Goal: Transaction & Acquisition: Purchase product/service

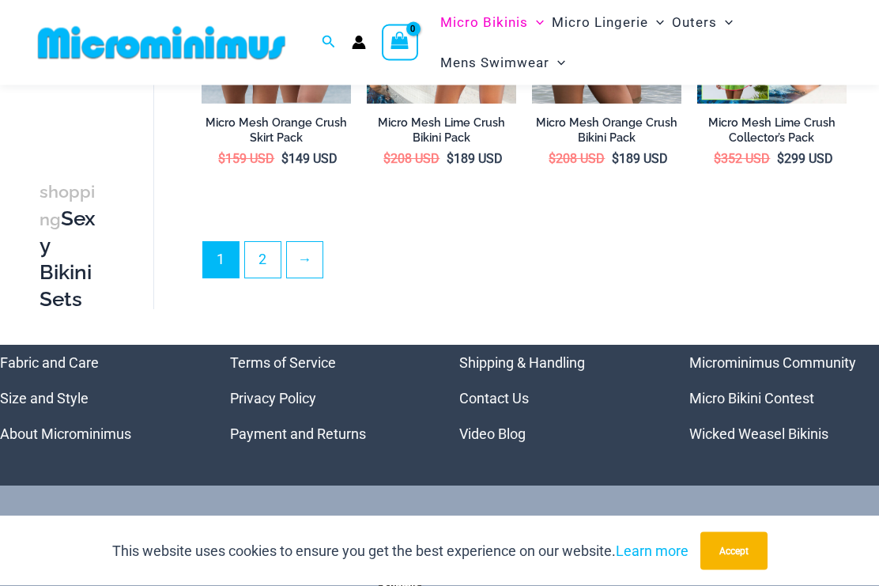
scroll to position [2762, 0]
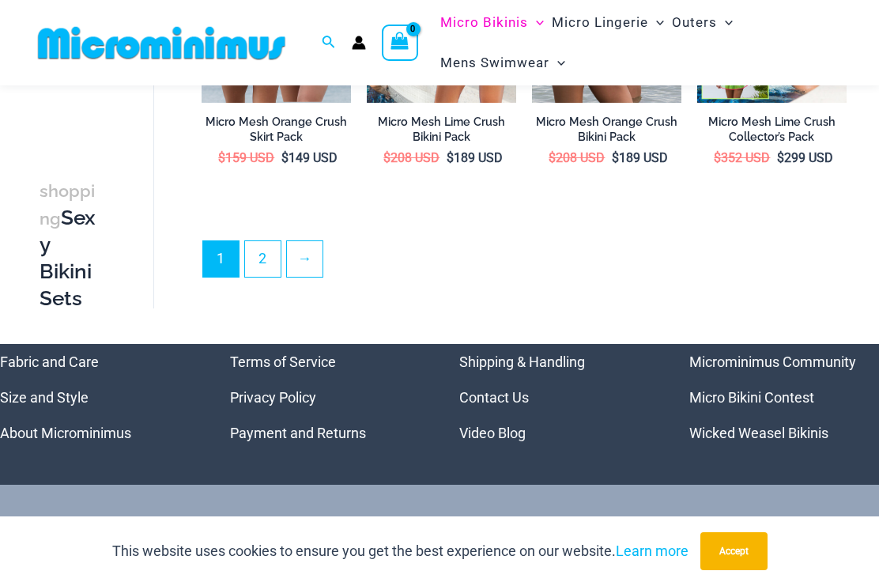
click at [269, 241] on link "2" at bounding box center [263, 259] width 36 height 36
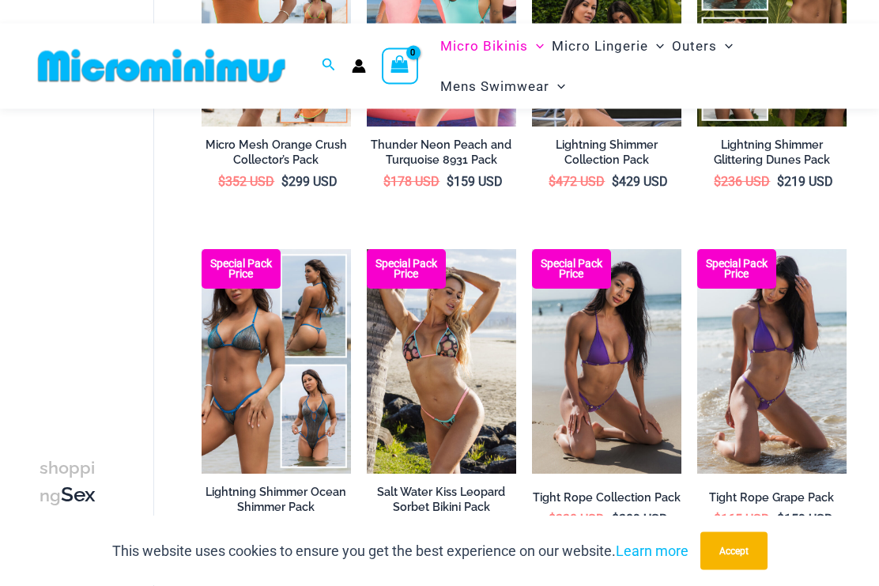
scroll to position [308, 0]
click at [697, 249] on img at bounding box center [697, 249] width 0 height 0
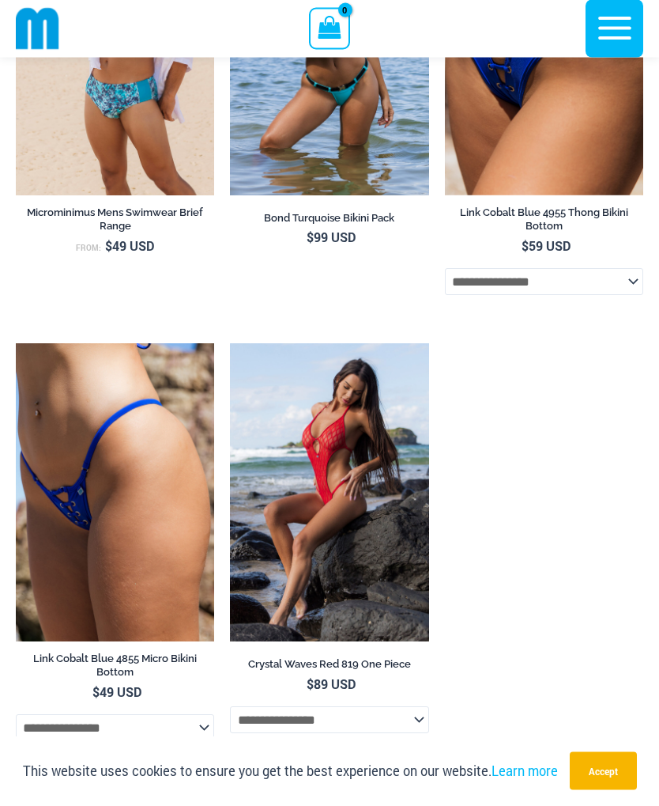
scroll to position [7310, 0]
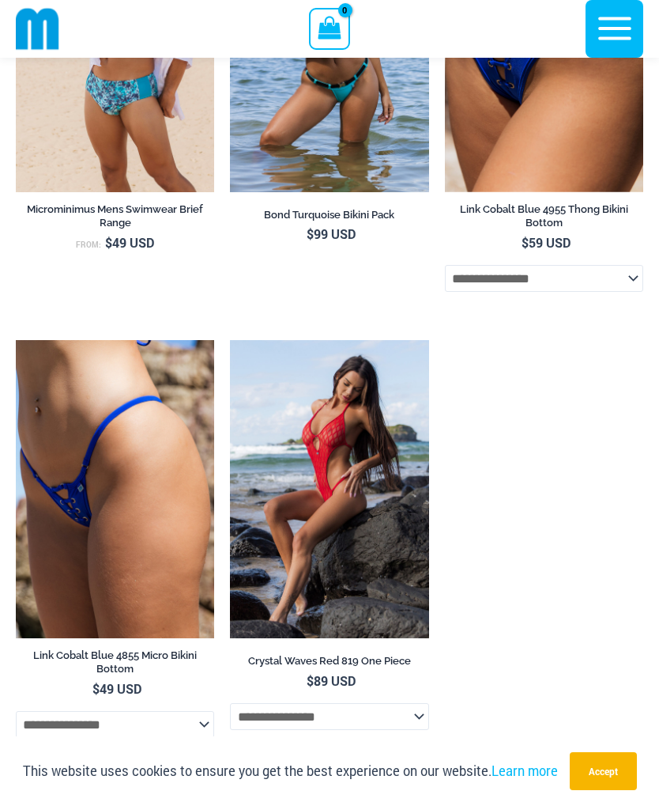
click at [230, 340] on img at bounding box center [230, 340] width 0 height 0
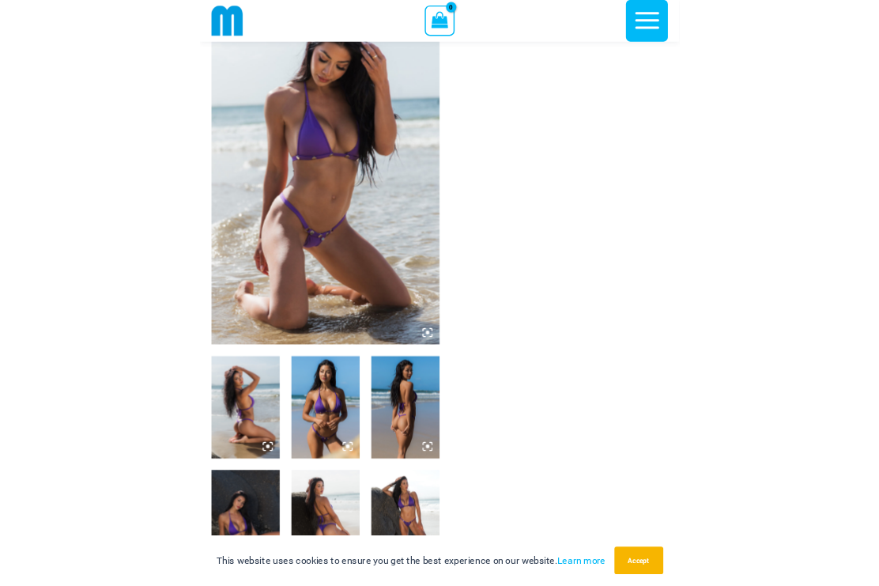
scroll to position [0, 0]
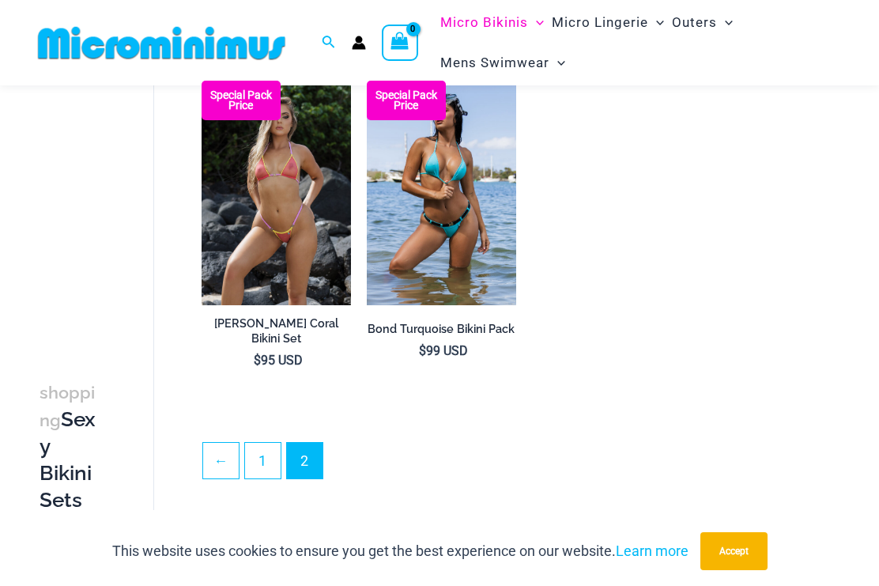
scroll to position [2202, 0]
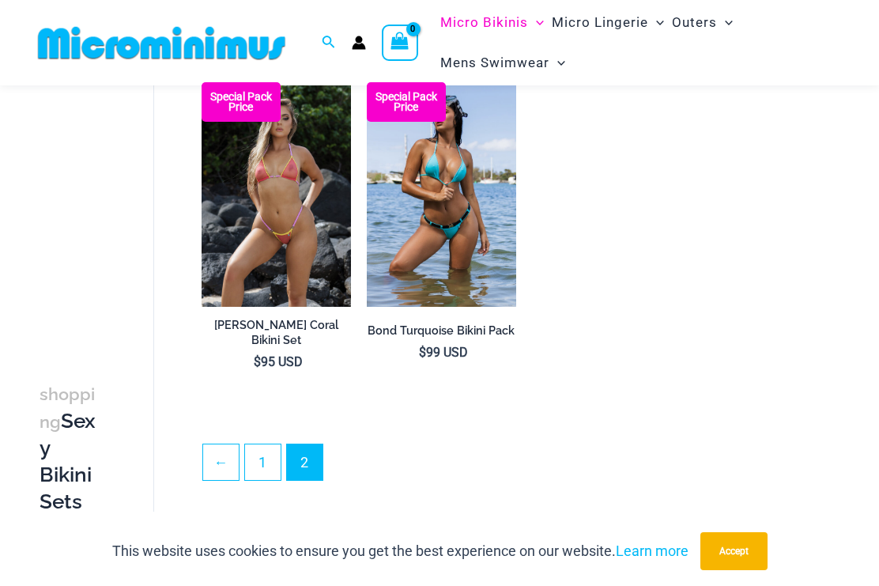
click at [255, 448] on link "1" at bounding box center [263, 462] width 36 height 36
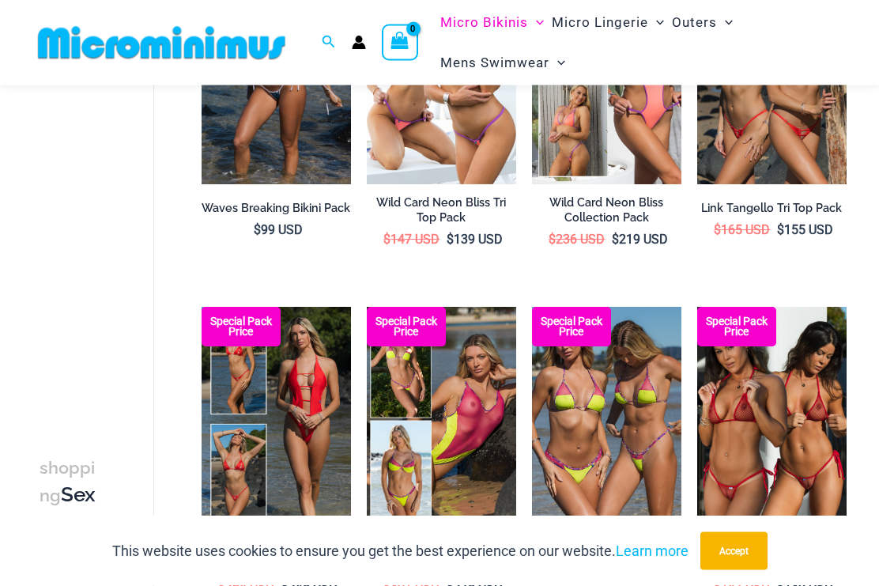
scroll to position [251, 0]
click at [532, 307] on img at bounding box center [532, 307] width 0 height 0
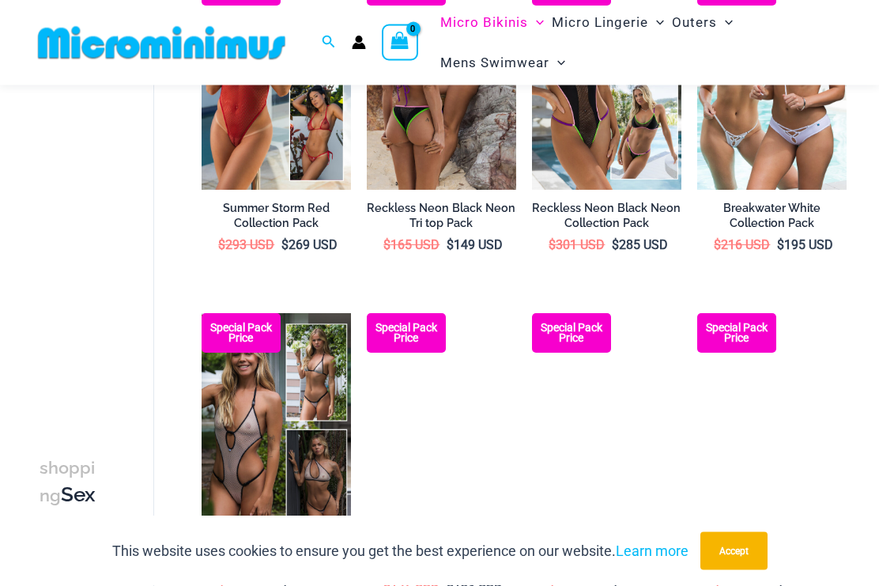
scroll to position [939, 0]
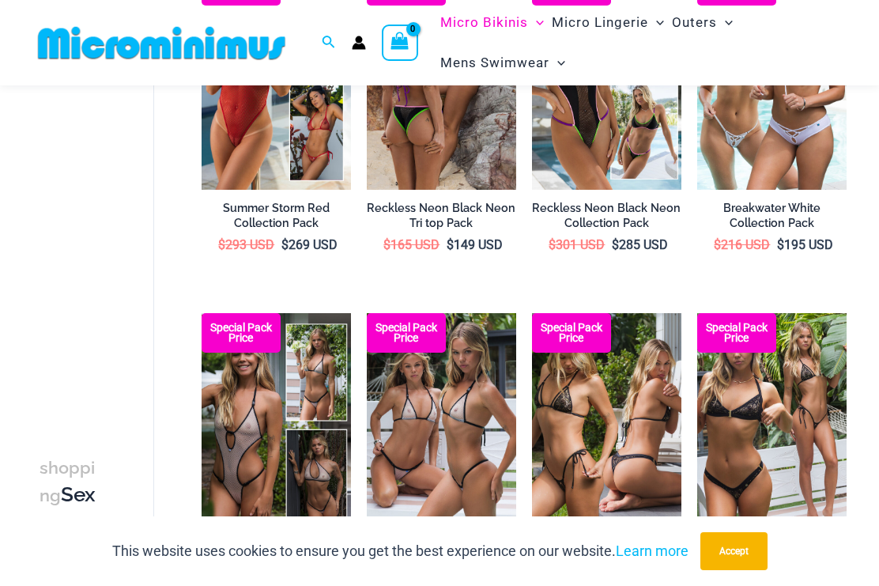
click at [367, 313] on img at bounding box center [367, 313] width 0 height 0
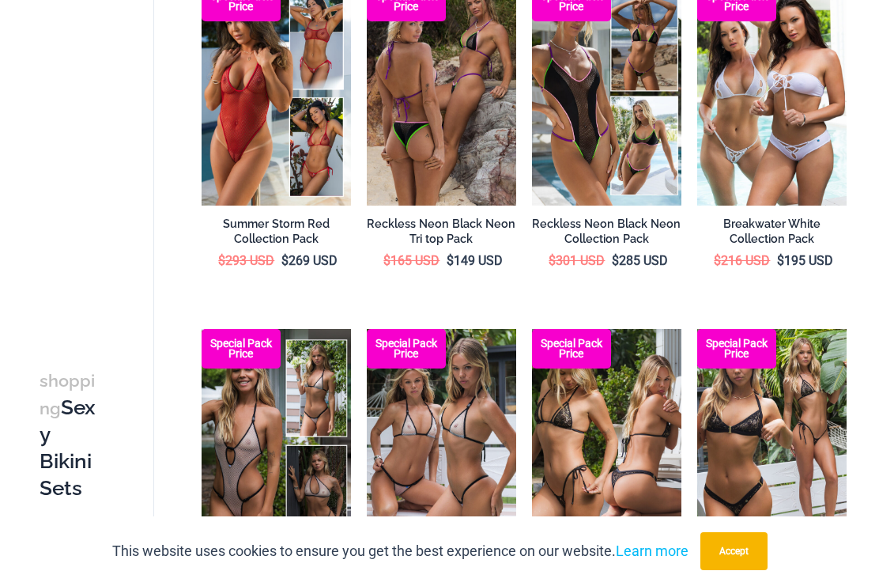
scroll to position [982, 0]
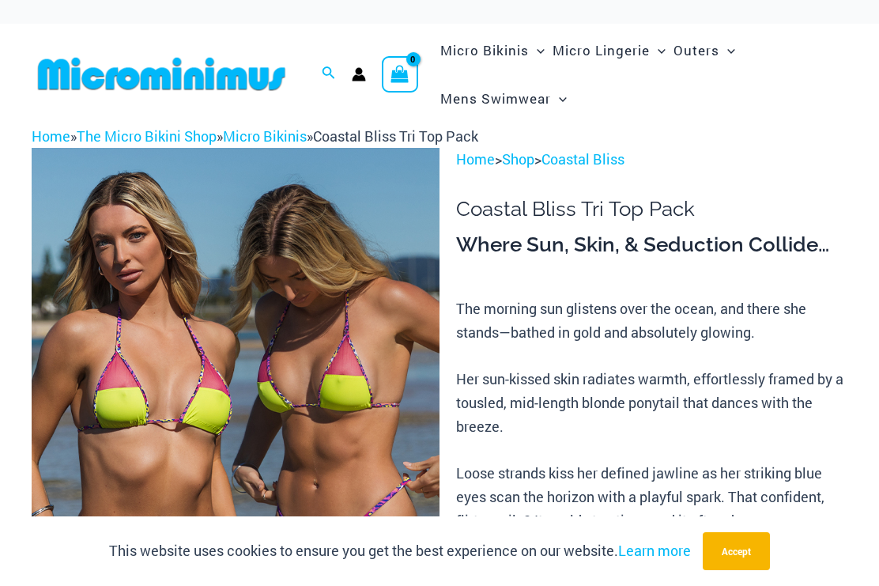
click at [282, 314] on img at bounding box center [236, 454] width 408 height 612
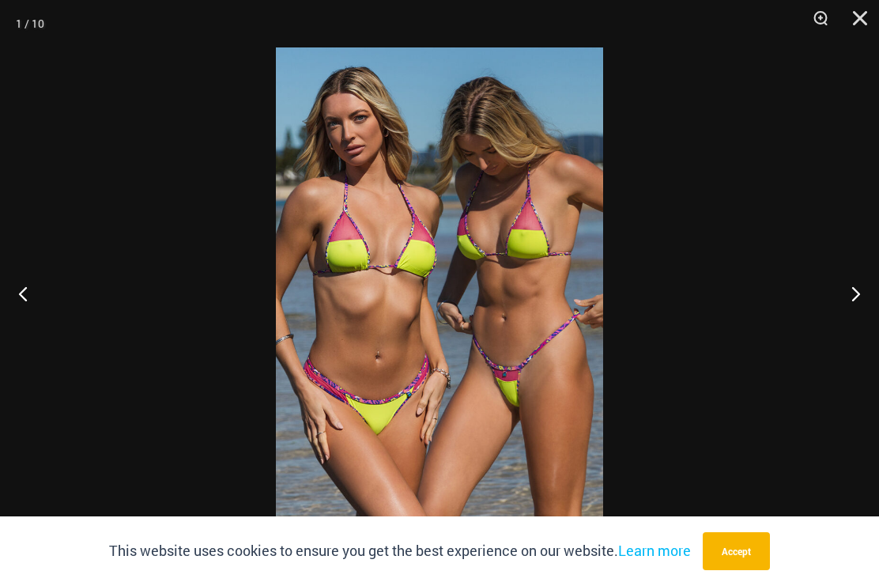
click at [845, 287] on button "Next" at bounding box center [849, 293] width 59 height 79
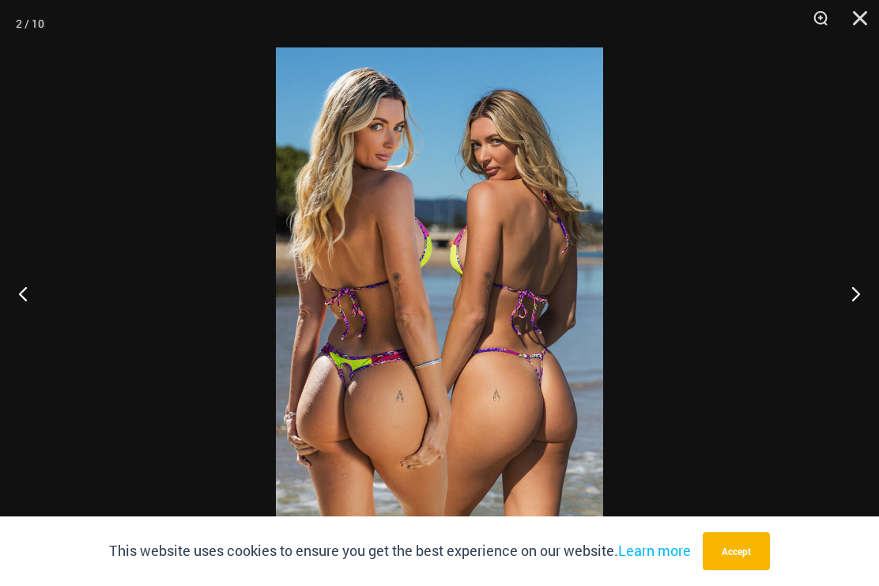
click at [852, 290] on button "Next" at bounding box center [849, 293] width 59 height 79
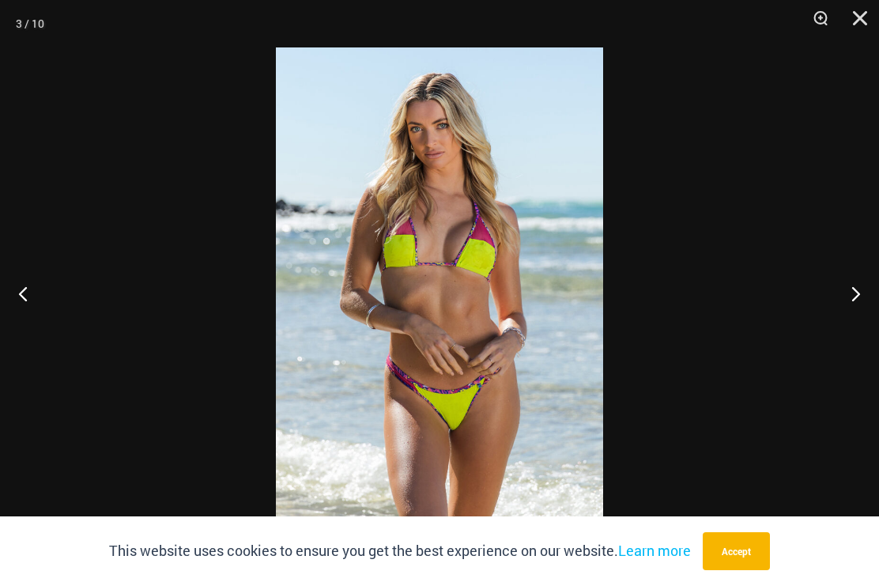
click at [841, 297] on button "Next" at bounding box center [849, 293] width 59 height 79
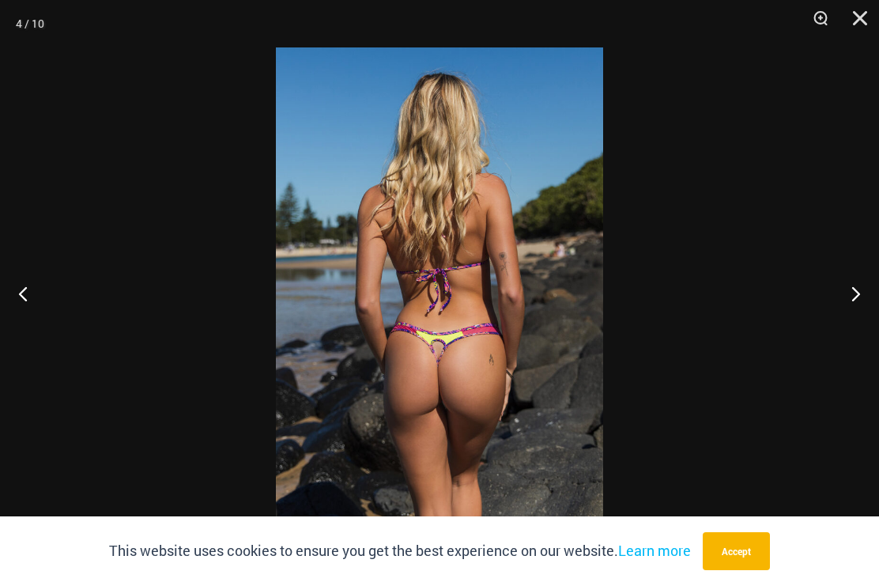
click at [849, 290] on button "Next" at bounding box center [849, 293] width 59 height 79
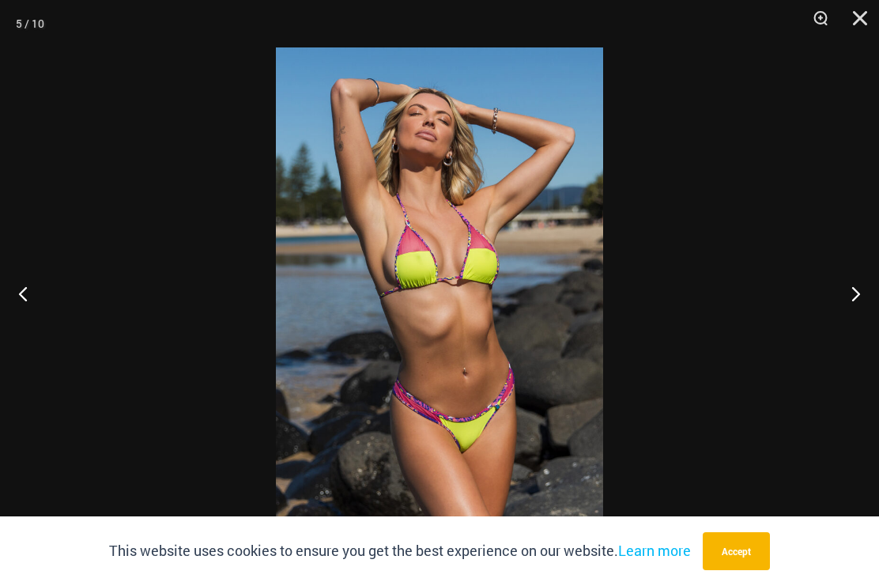
click at [854, 285] on button "Next" at bounding box center [849, 293] width 59 height 79
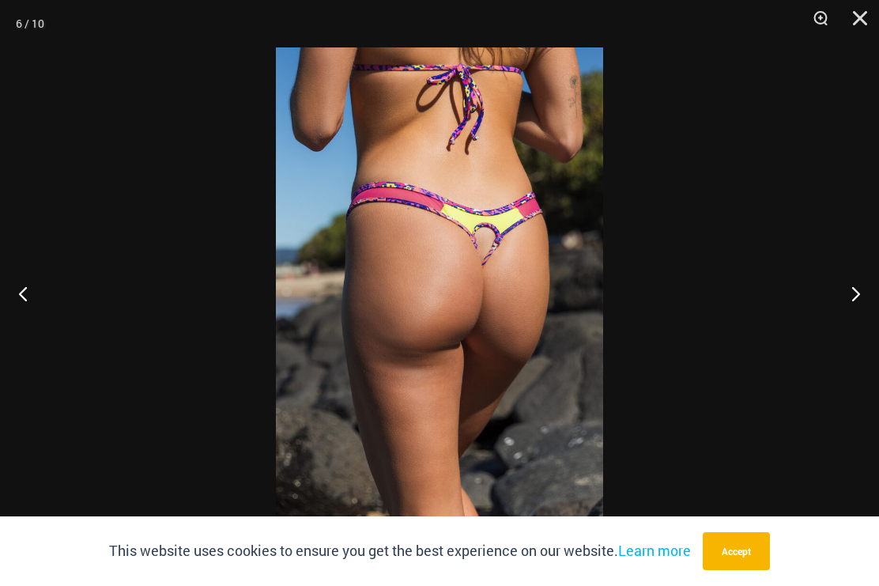
click at [855, 293] on button "Next" at bounding box center [849, 293] width 59 height 79
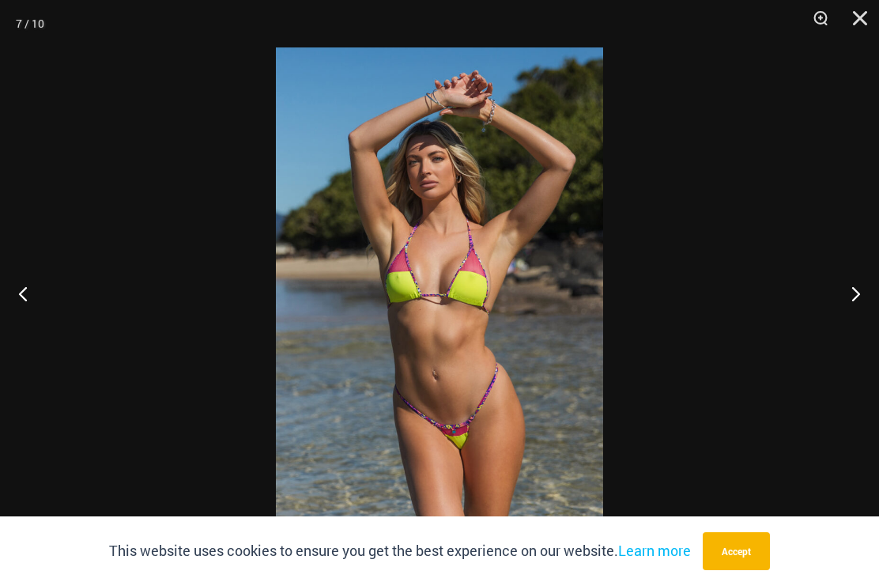
click at [848, 302] on button "Next" at bounding box center [849, 293] width 59 height 79
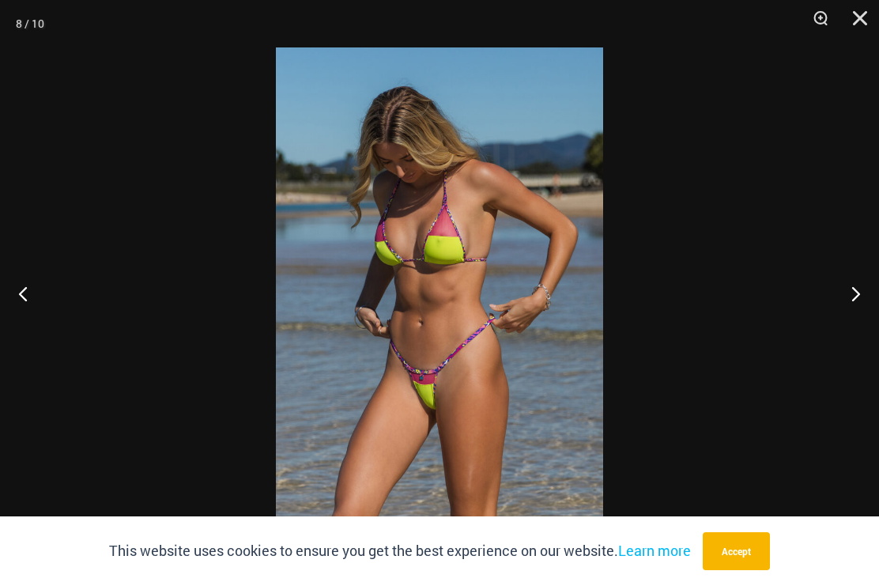
click at [855, 296] on button "Next" at bounding box center [849, 293] width 59 height 79
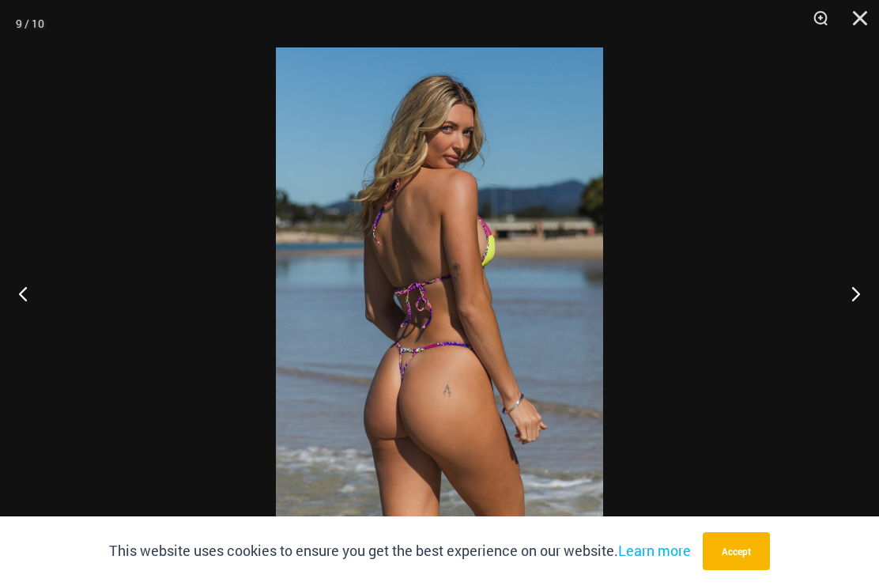
click at [857, 298] on button "Next" at bounding box center [849, 293] width 59 height 79
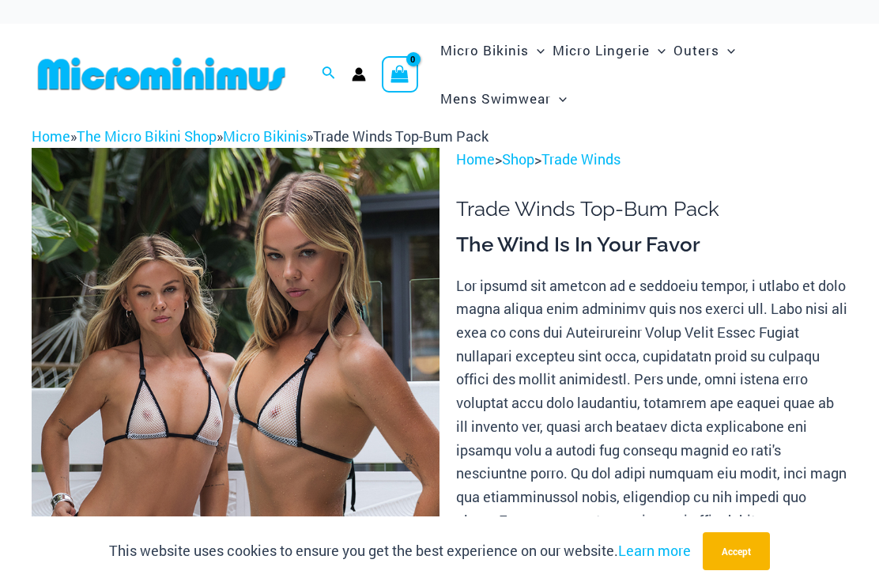
click at [326, 254] on img at bounding box center [236, 454] width 408 height 612
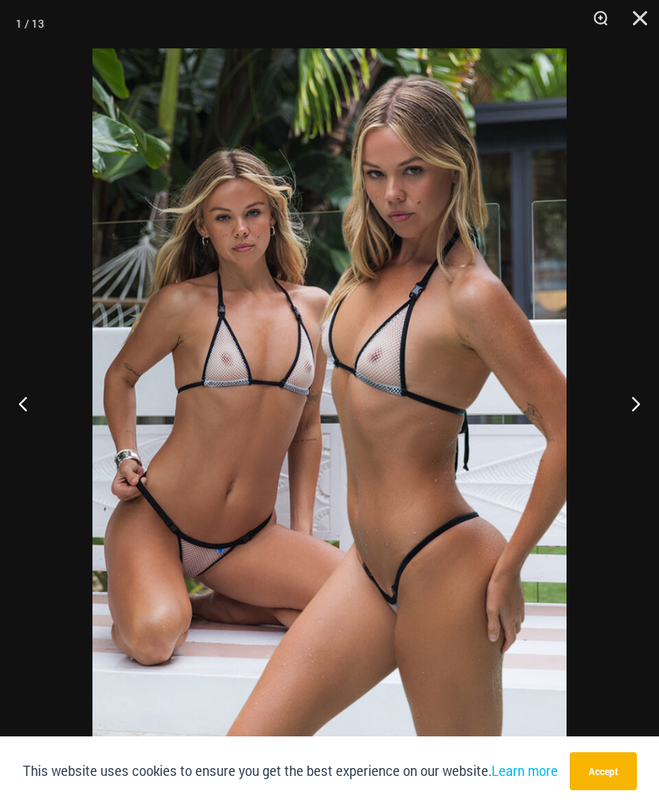
click at [652, 491] on div at bounding box center [329, 403] width 659 height 806
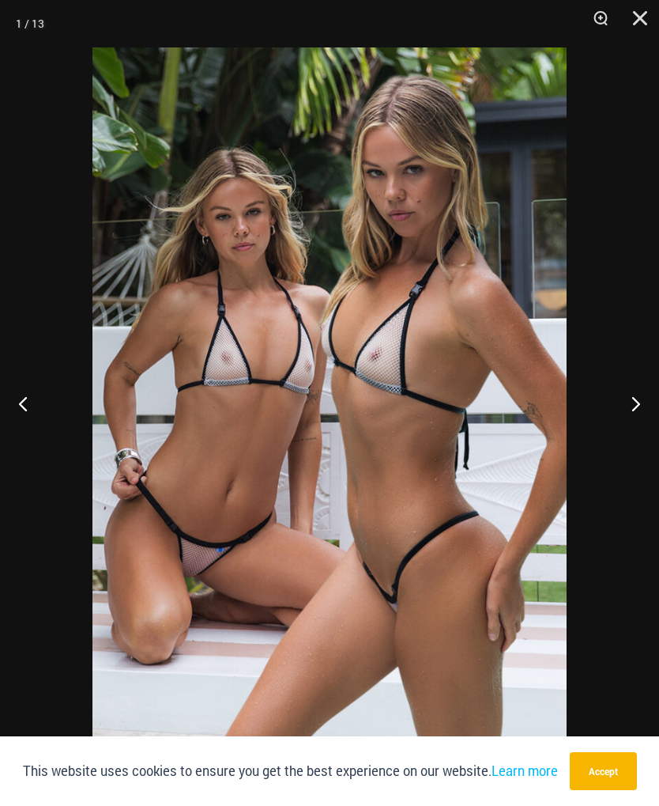
click at [630, 393] on button "Next" at bounding box center [629, 403] width 59 height 79
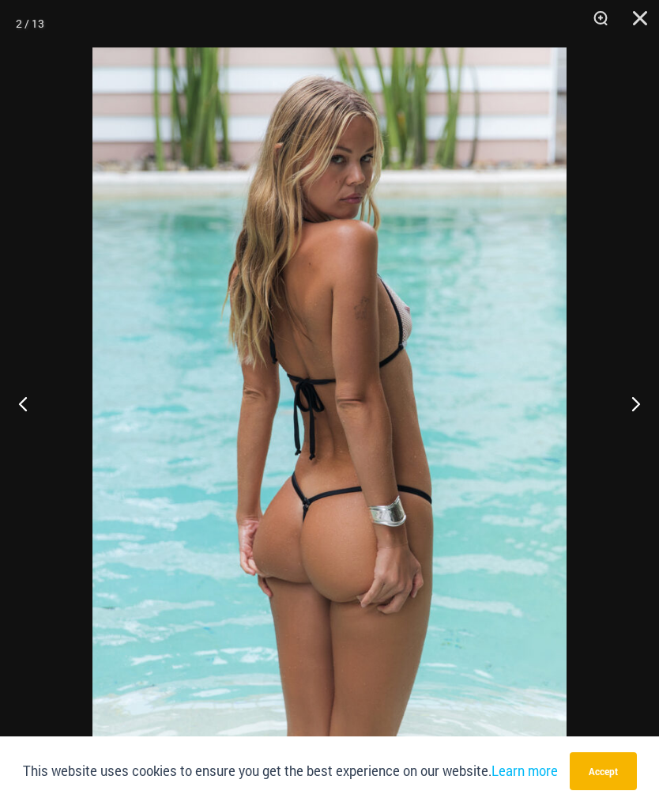
click at [629, 392] on button "Next" at bounding box center [629, 403] width 59 height 79
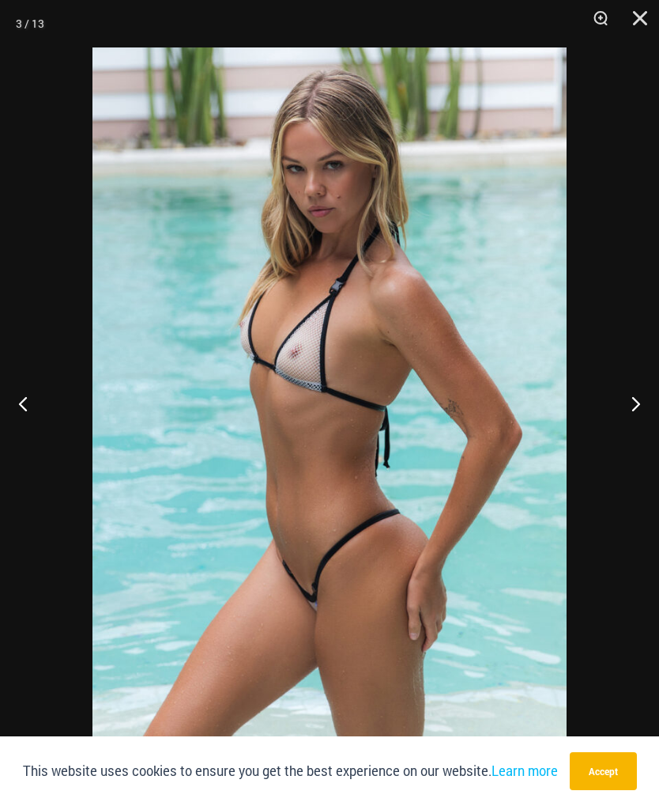
click at [646, 395] on button "Next" at bounding box center [629, 403] width 59 height 79
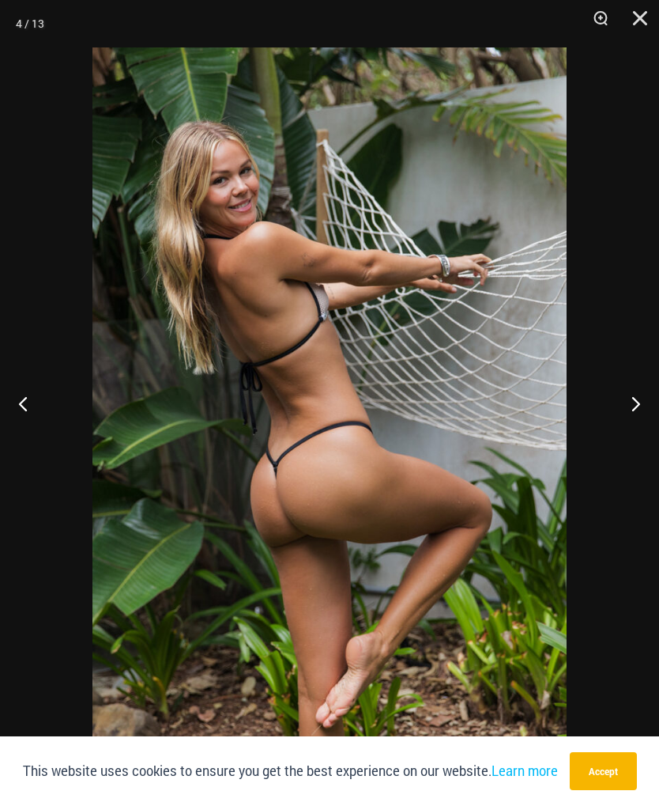
click at [631, 394] on button "Next" at bounding box center [629, 403] width 59 height 79
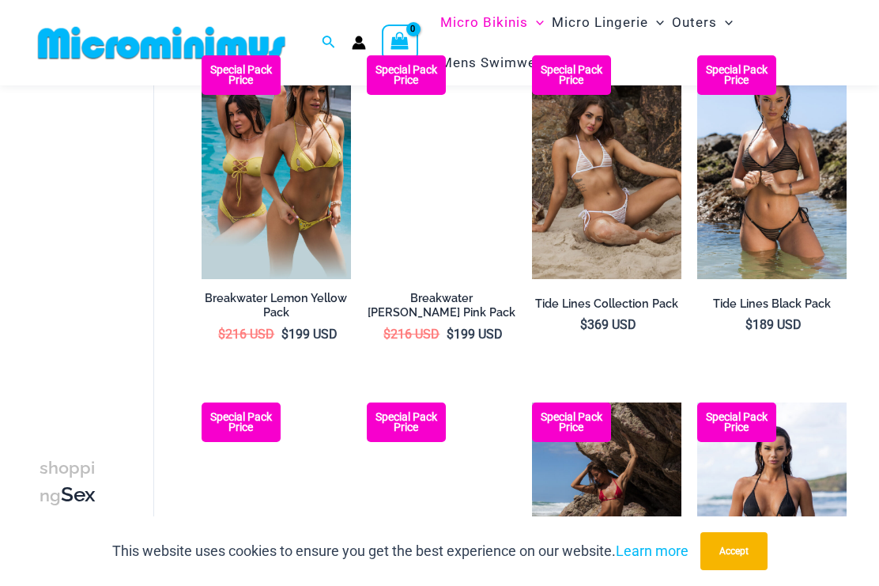
scroll to position [1176, 0]
